Goal: Transaction & Acquisition: Purchase product/service

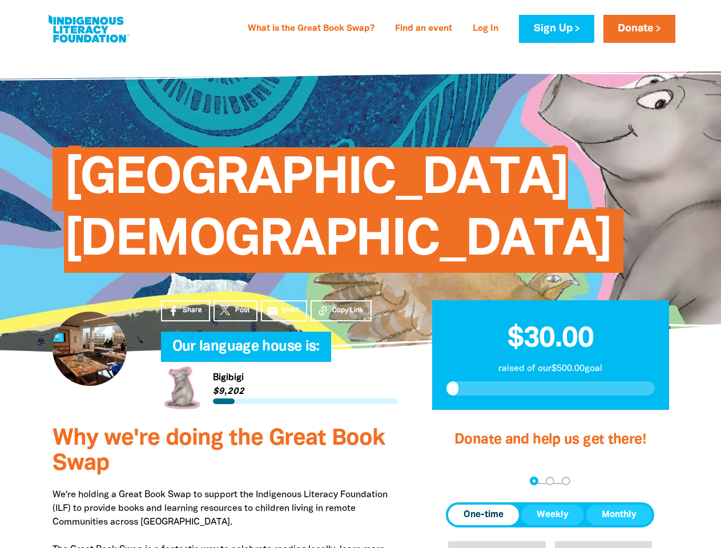
click at [360, 273] on span "[GEOGRAPHIC_DATA][DEMOGRAPHIC_DATA]" at bounding box center [338, 214] width 549 height 117
click at [341, 311] on span "Copy Link" at bounding box center [347, 310] width 31 height 10
click at [461, 482] on div "arrow_back Back Step 1 Step 2 Step 3" at bounding box center [550, 482] width 208 height 14
click at [534, 481] on div "Navigate to step 1 of 3 to enter your donation amount" at bounding box center [534, 481] width 3 height 3
click at [484, 515] on span "One-time" at bounding box center [484, 515] width 40 height 14
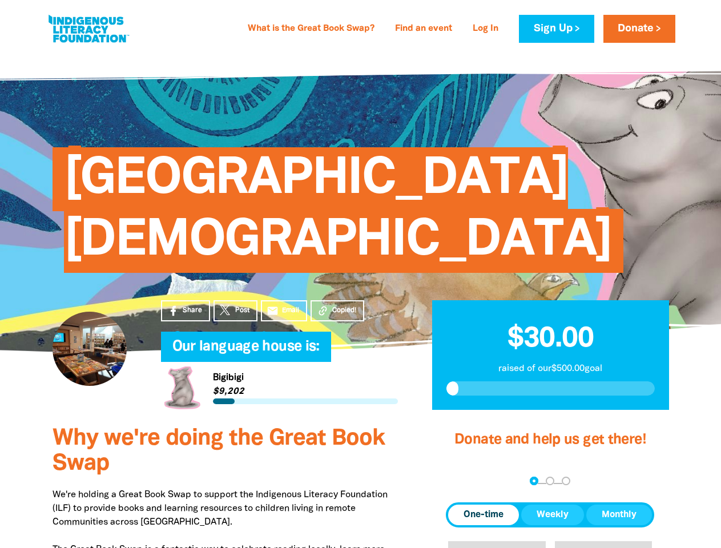
click at [553, 515] on span "Weekly" at bounding box center [553, 515] width 32 height 14
click at [619, 515] on span "Monthly" at bounding box center [619, 515] width 35 height 14
